Goal: Task Accomplishment & Management: Use online tool/utility

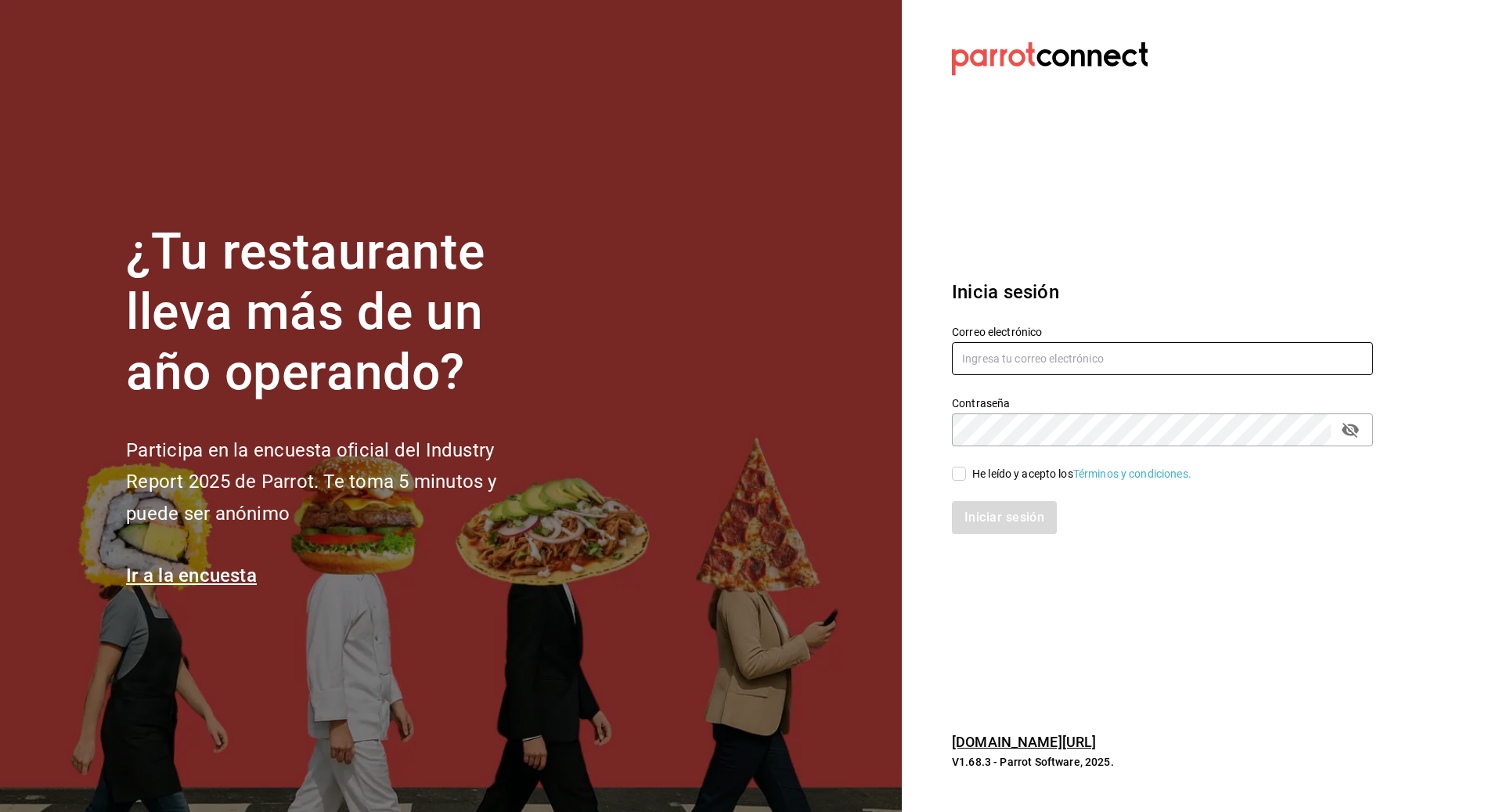
click at [994, 360] on input "text" at bounding box center [1162, 358] width 421 height 33
type input "A"
type input "[EMAIL_ADDRESS][DOMAIN_NAME]"
click at [1039, 410] on div "Contraseña Contraseña" at bounding box center [1162, 421] width 421 height 50
click at [961, 474] on input "He leído y acepto los Términos y condiciones." at bounding box center [959, 474] width 14 height 14
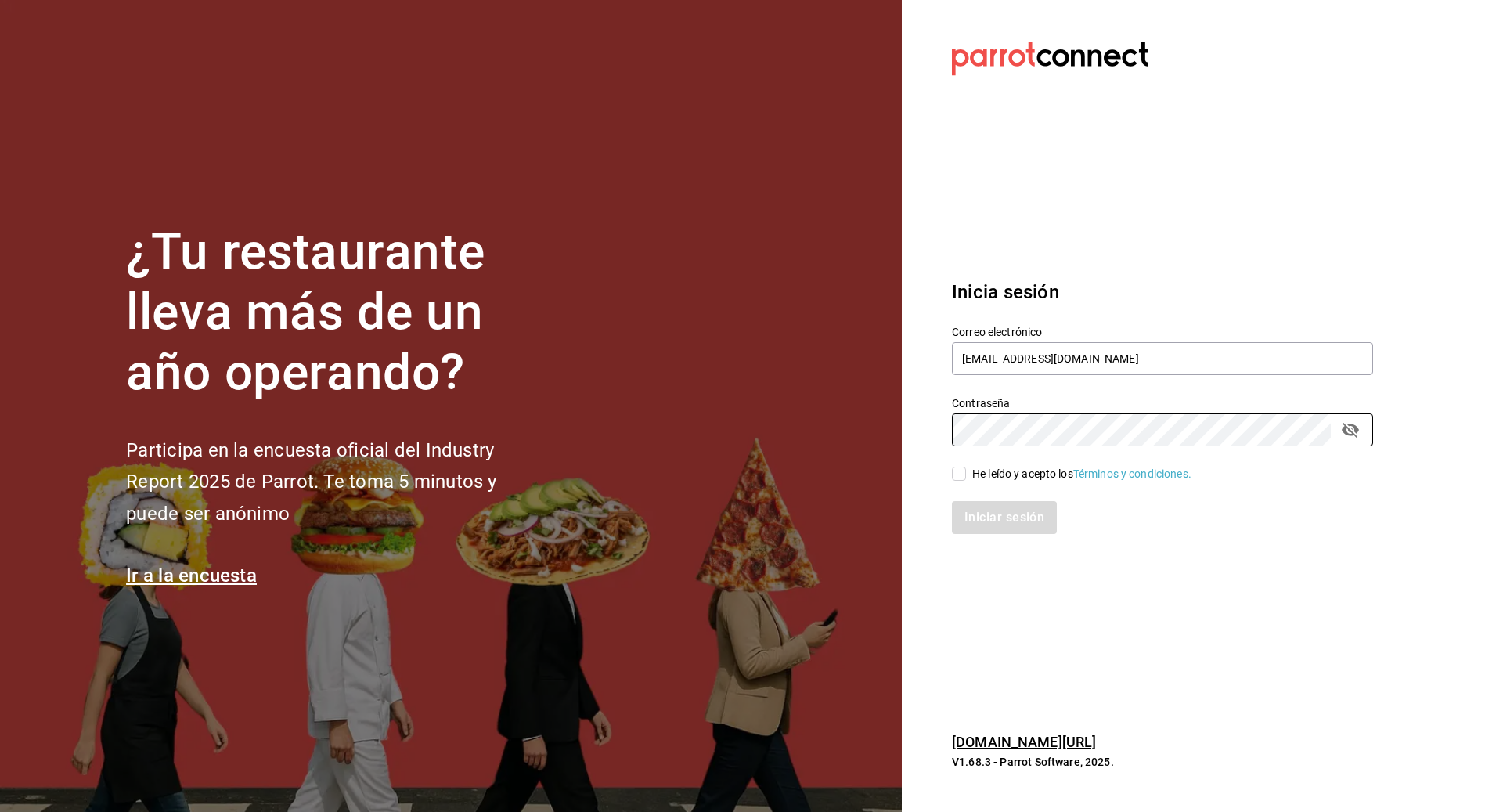
checkbox input "true"
click at [1000, 514] on button "Iniciar sesión" at bounding box center [1004, 517] width 107 height 33
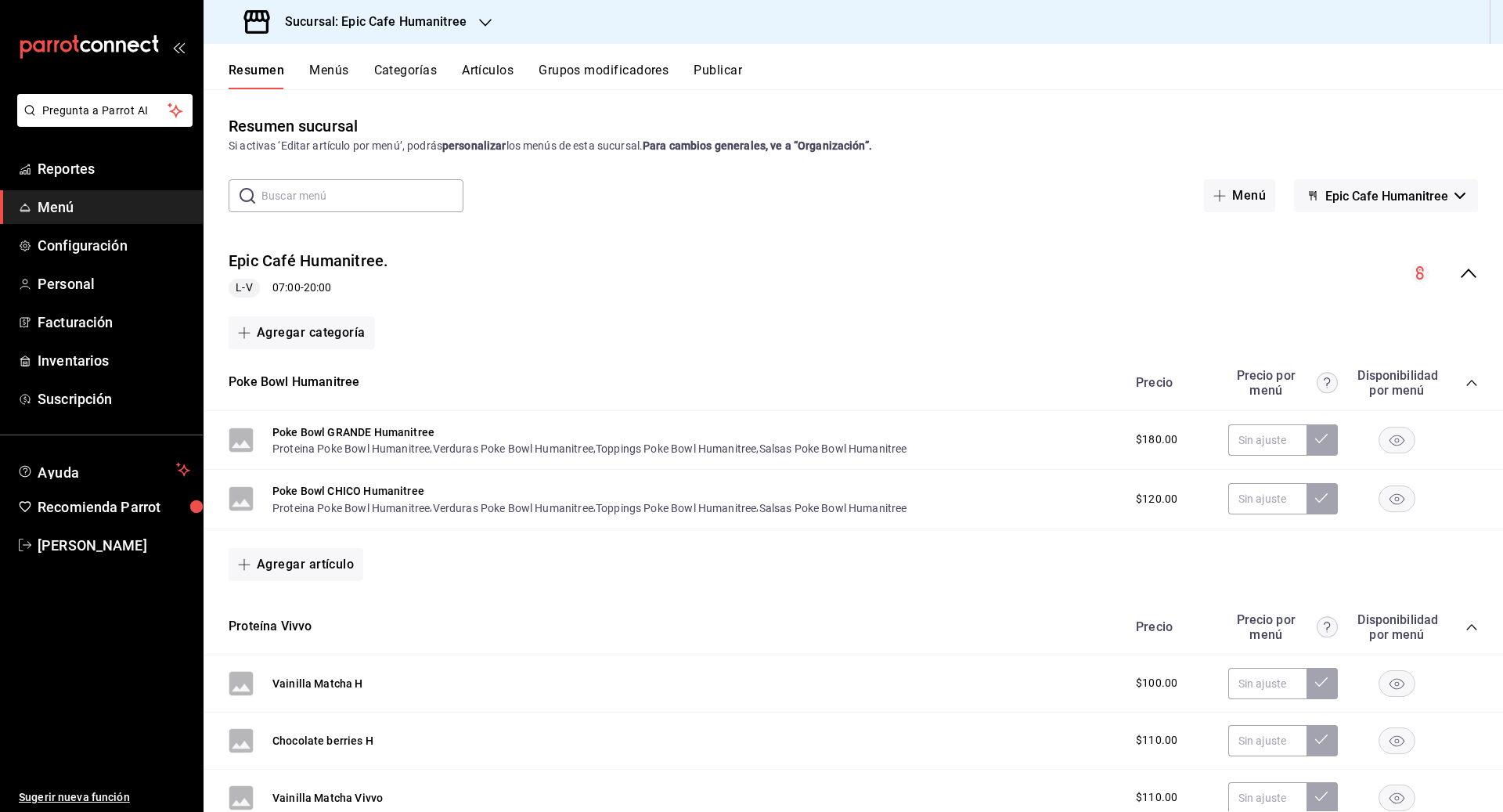
click at [497, 75] on button "Artículos" at bounding box center [487, 75] width 51 height 26
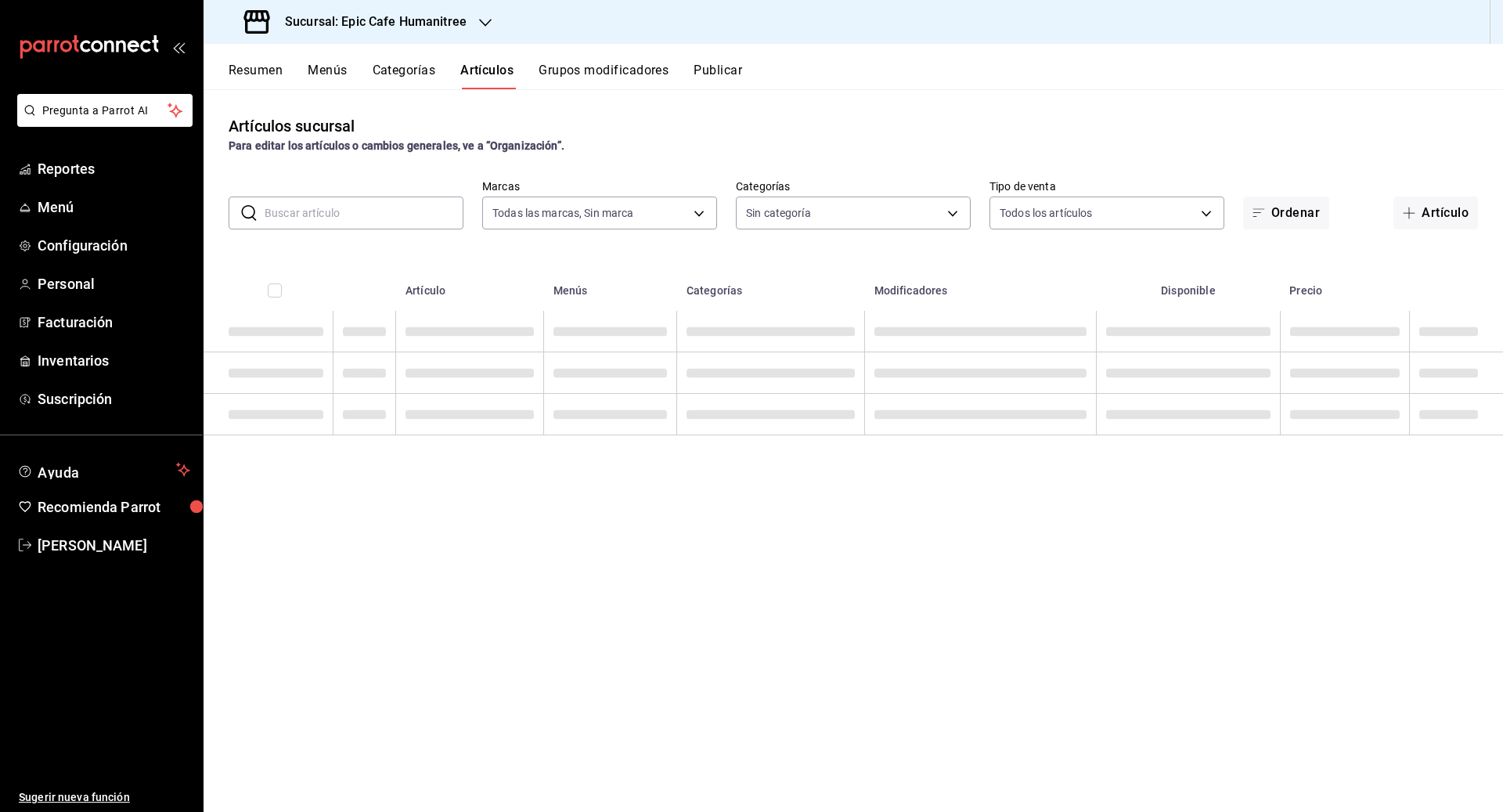
type input "e2a6dcd0-c09b-4f39-b209-5f97019748a2,3f18ad05-55ab-44ea-8b53-c1c2b2db6cb9"
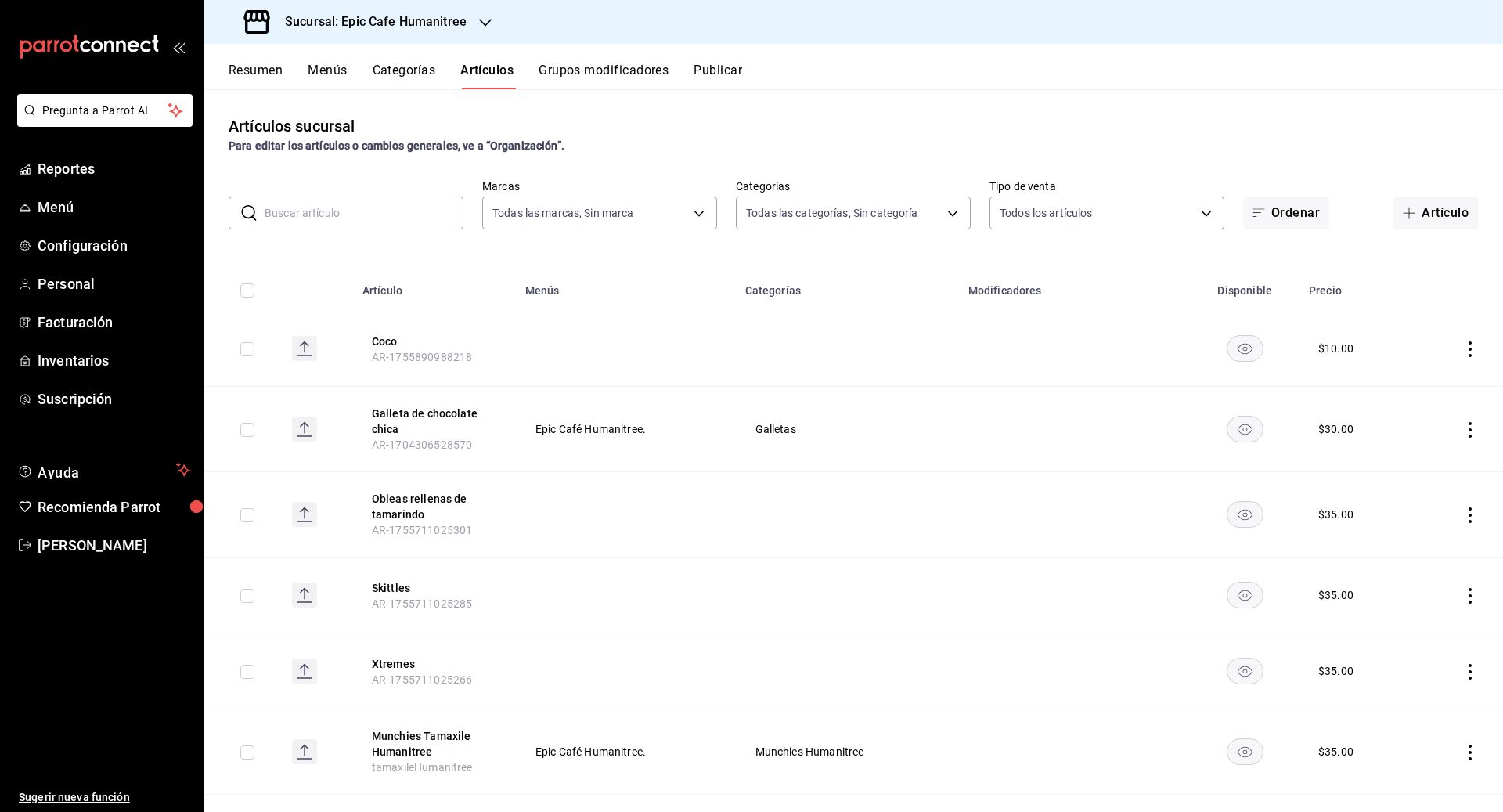
type input "9fab54cc-32ee-4335-a8af-fa557cca6bda,8f498dc2-059d-4a00-9e0e-d85adaa23bc2,0d7a3…"
click at [284, 217] on input "text" at bounding box center [364, 212] width 199 height 31
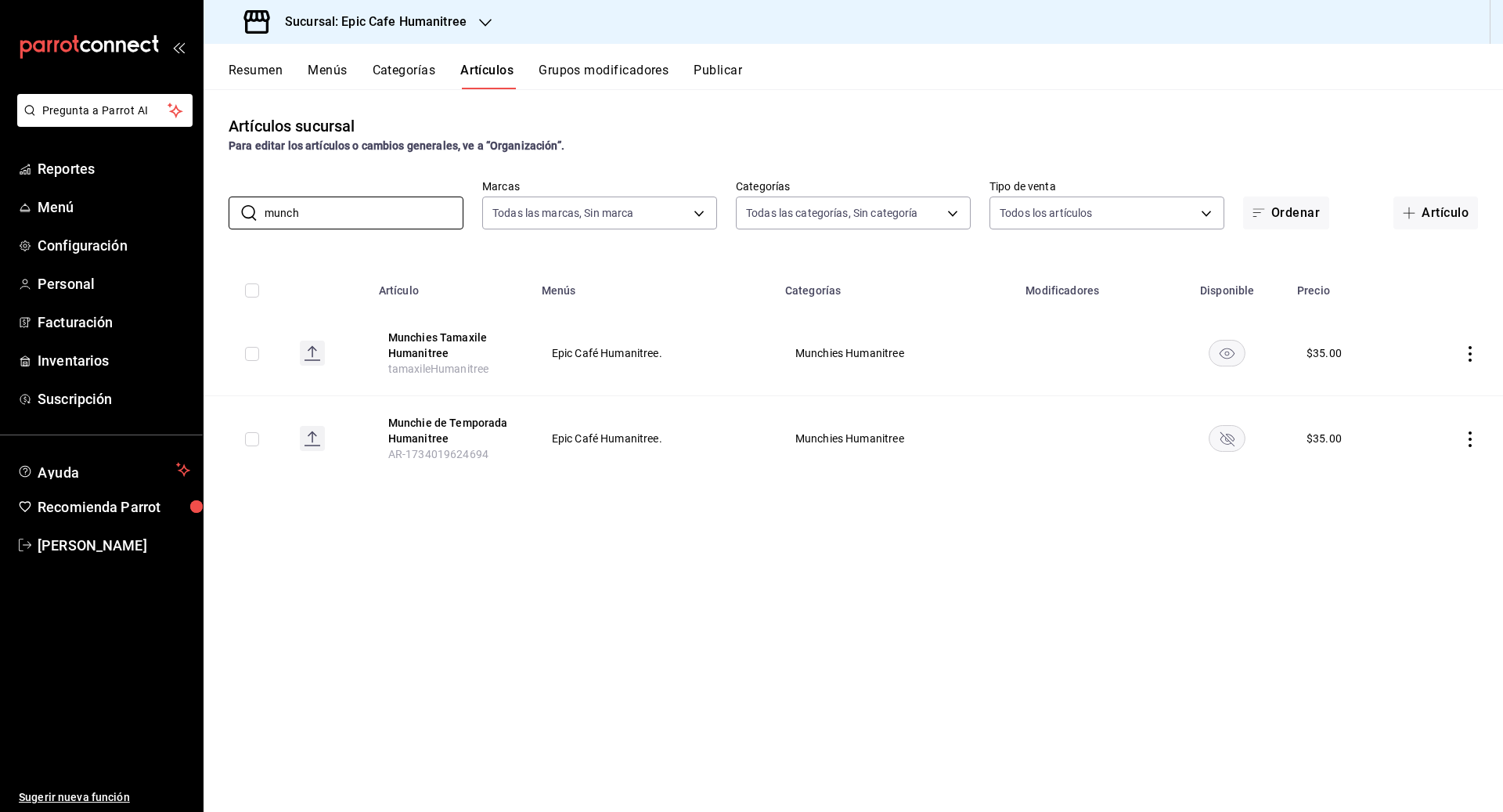
type input "munch"
click at [1237, 447] on rect "availability-product" at bounding box center [1227, 438] width 36 height 26
